Goal: Task Accomplishment & Management: Manage account settings

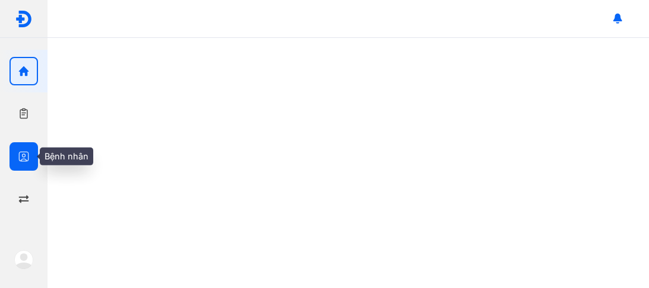
click at [28, 156] on icon "button" at bounding box center [24, 157] width 12 height 12
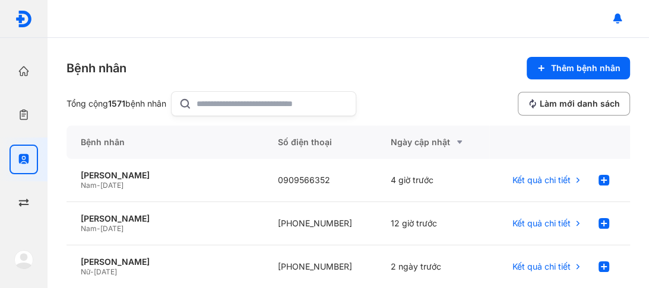
click at [249, 100] on input "text" at bounding box center [272, 104] width 152 height 24
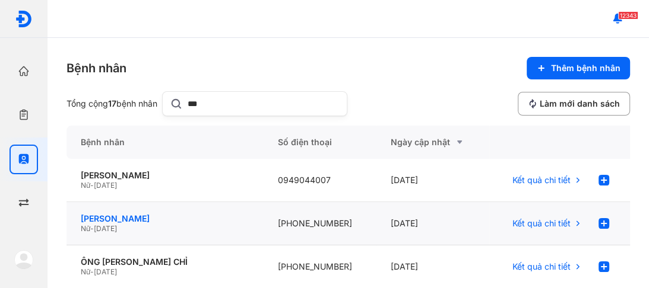
type input "***"
click at [120, 217] on div "[PERSON_NAME]" at bounding box center [165, 219] width 169 height 11
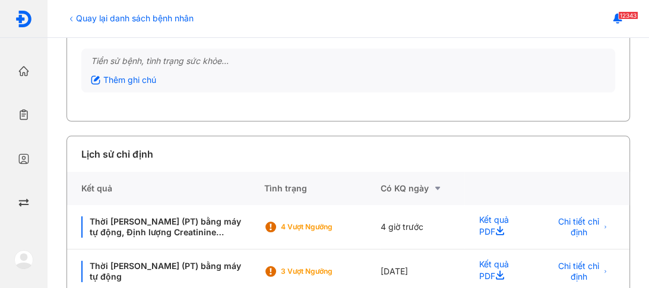
scroll to position [190, 0]
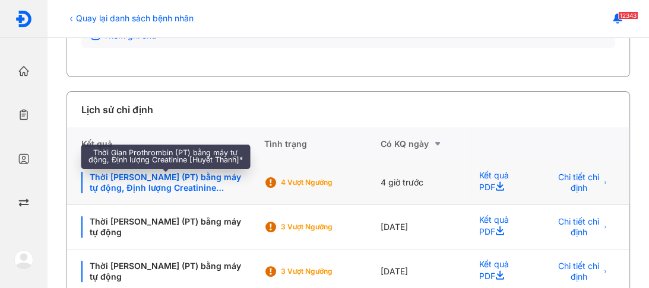
click at [171, 179] on div "Thời [PERSON_NAME] (PT) bằng máy tự động, Định lượng Creatinine [[PERSON_NAME]]*" at bounding box center [165, 182] width 168 height 21
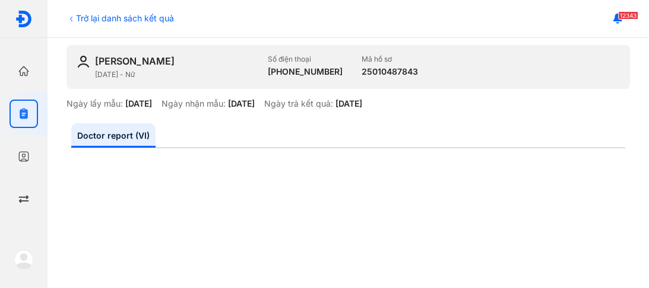
scroll to position [95, 0]
